Goal: Navigation & Orientation: Find specific page/section

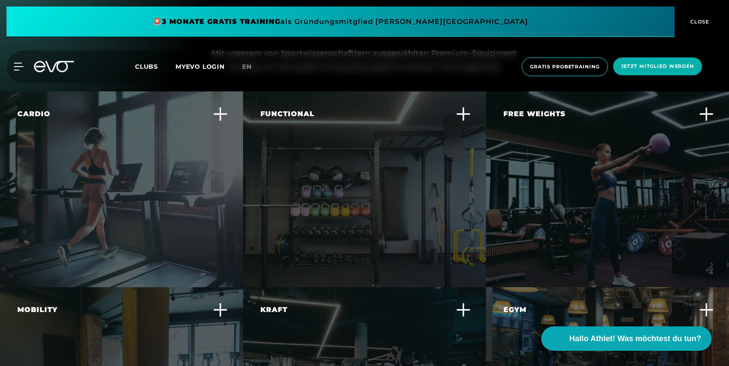
scroll to position [2538, 0]
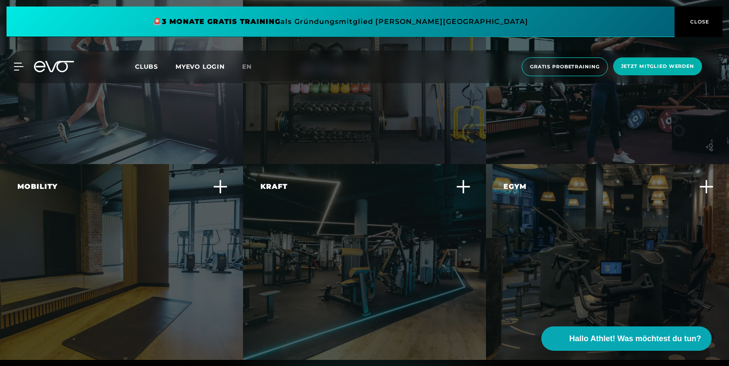
click at [216, 179] on icon at bounding box center [220, 186] width 15 height 15
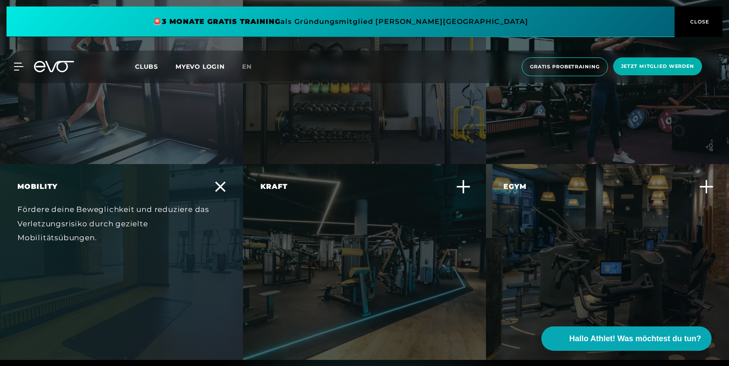
click at [216, 182] on icon at bounding box center [220, 187] width 10 height 10
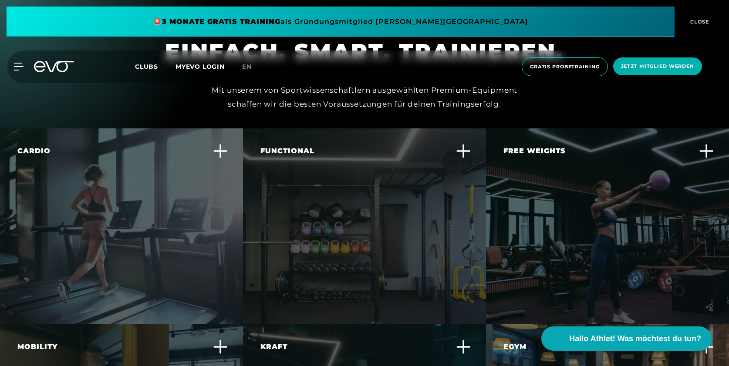
scroll to position [2358, 0]
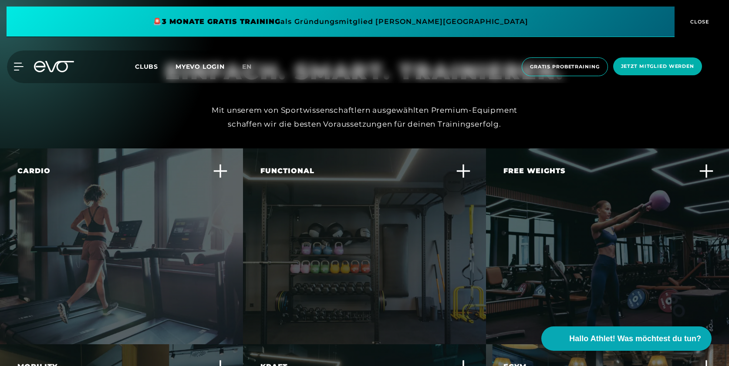
click at [218, 166] on div at bounding box center [220, 172] width 10 height 13
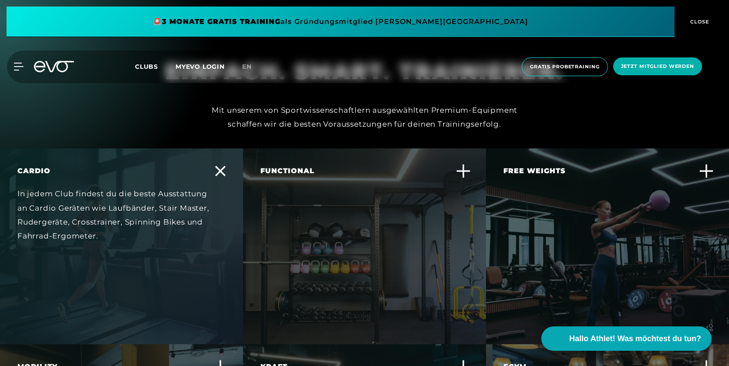
click at [218, 166] on div at bounding box center [220, 172] width 10 height 13
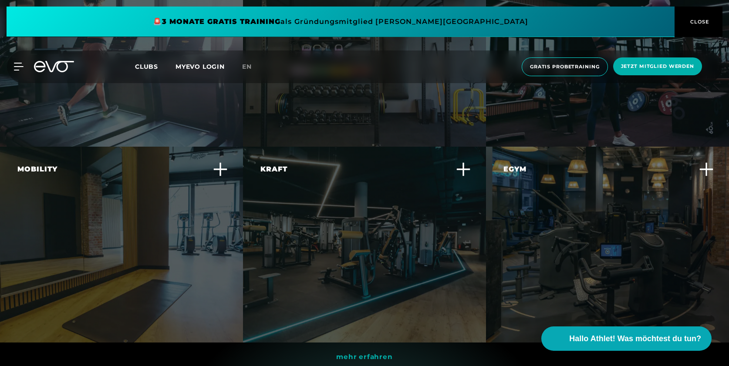
scroll to position [2552, 0]
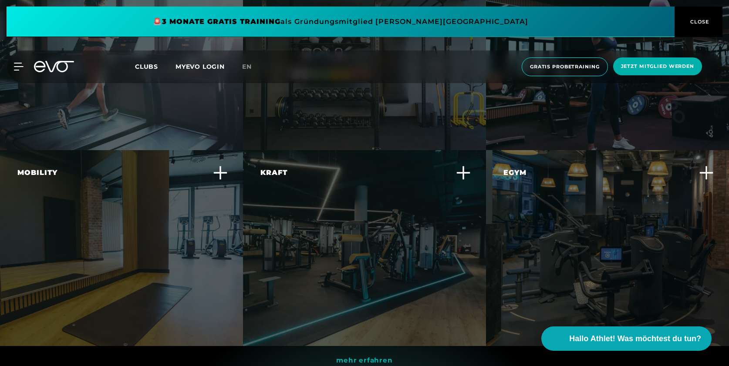
click at [472, 150] on div "Egym Erlebe ein smartes, effizientes Krafttraining, das sich individuell an dei…" at bounding box center [607, 248] width 243 height 196
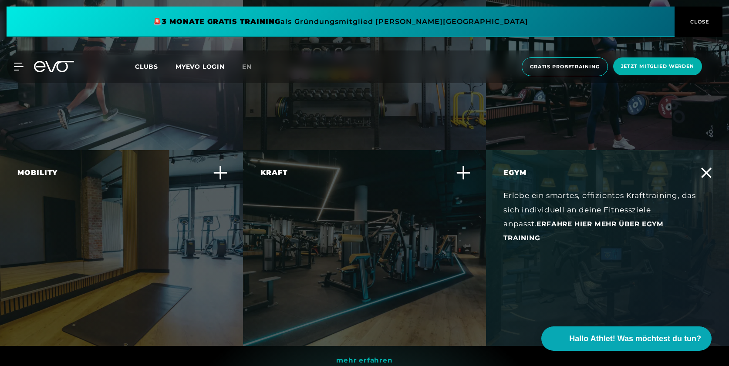
click at [472, 150] on div "Egym Erlebe ein smartes, effizientes Krafttraining, das sich individuell an dei…" at bounding box center [607, 248] width 243 height 196
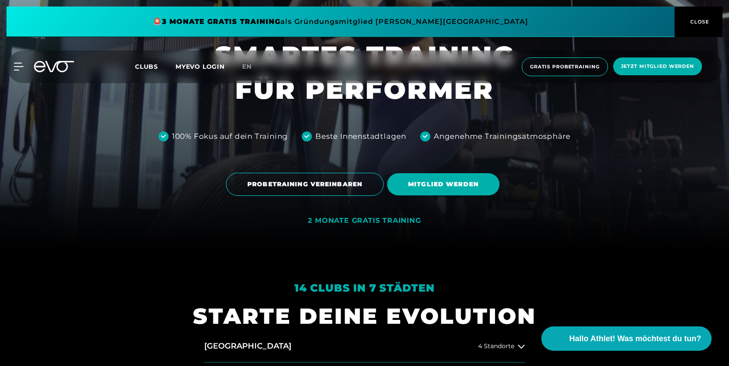
scroll to position [0, 0]
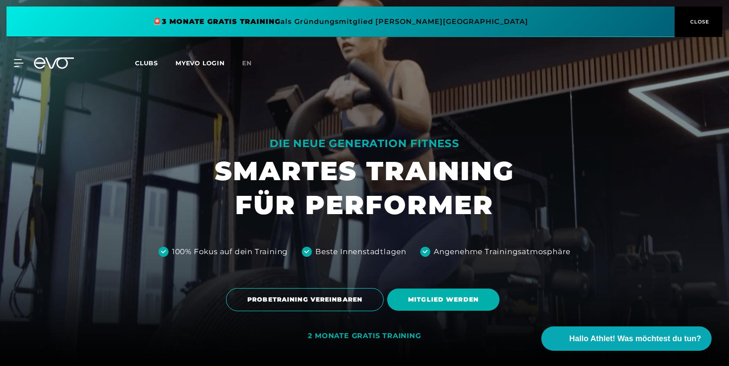
click at [145, 65] on span "Clubs" at bounding box center [146, 63] width 23 height 8
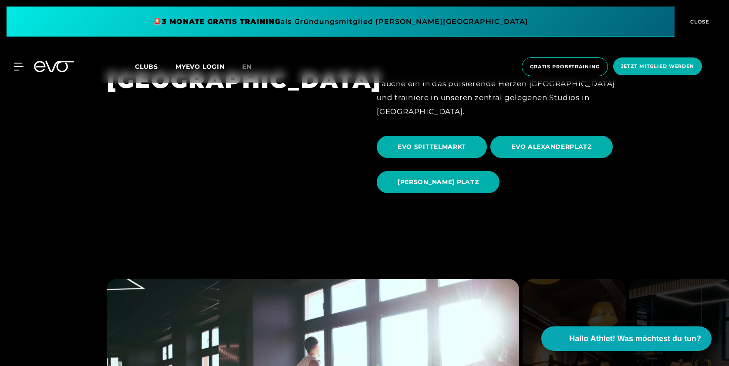
scroll to position [907, 0]
